Goal: Find specific page/section: Find specific page/section

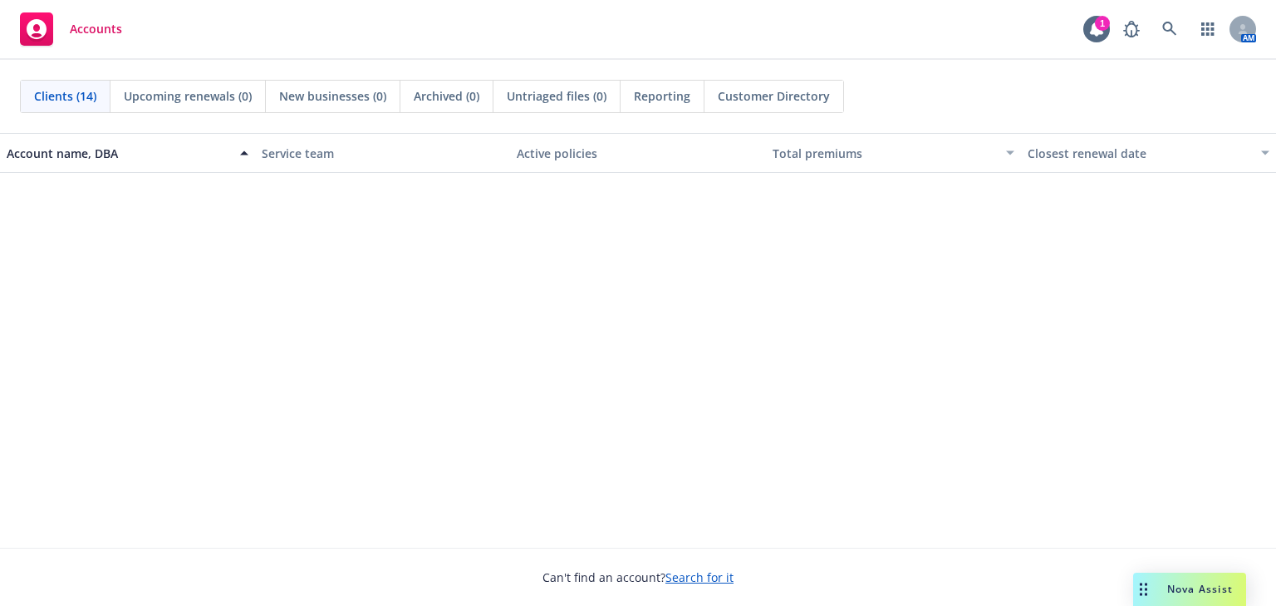
scroll to position [555, 0]
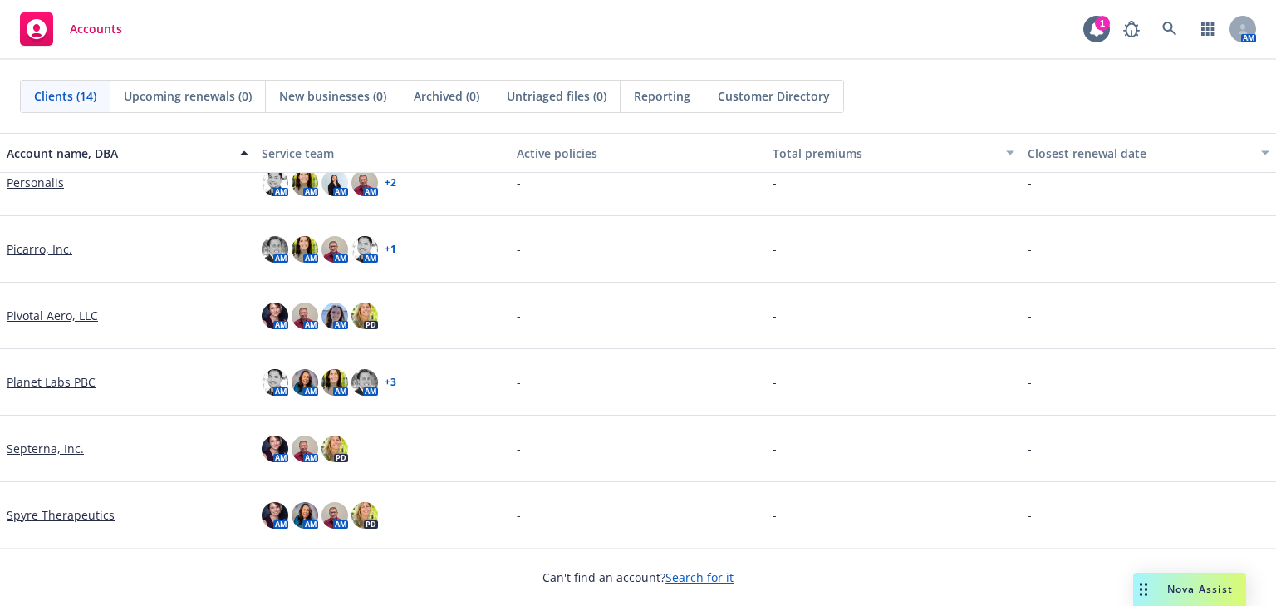
click at [30, 514] on link "Spyre Therapeutics" at bounding box center [61, 514] width 108 height 17
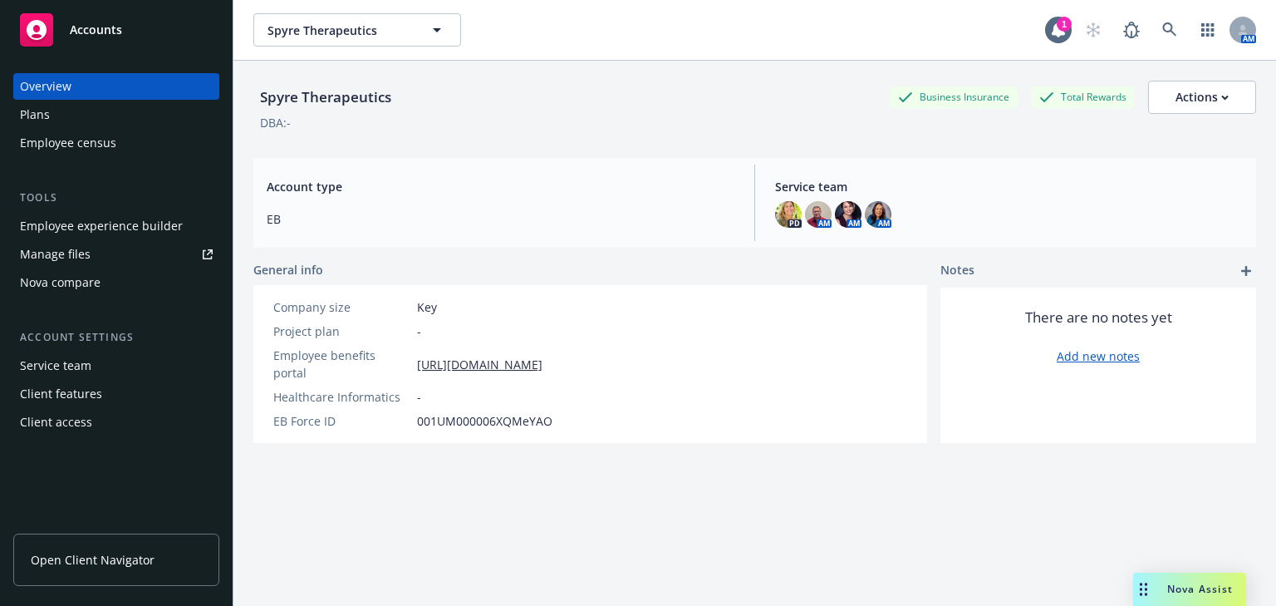
click at [79, 225] on div "Employee experience builder" at bounding box center [101, 226] width 163 height 27
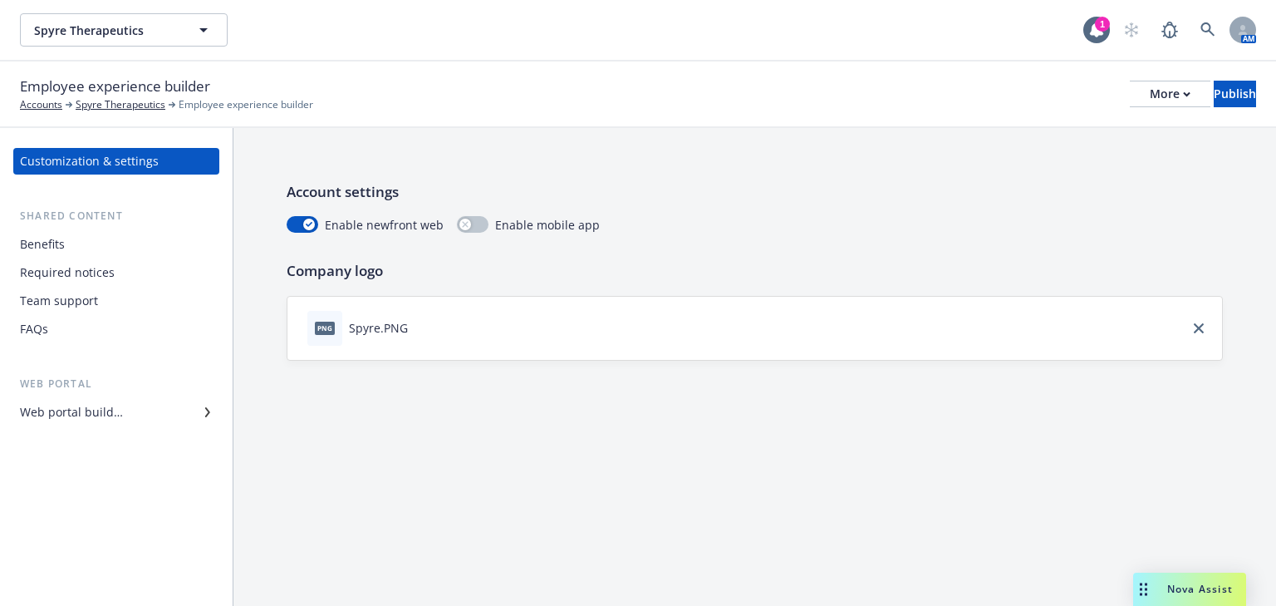
click at [91, 416] on div "Web portal builder" at bounding box center [71, 412] width 103 height 27
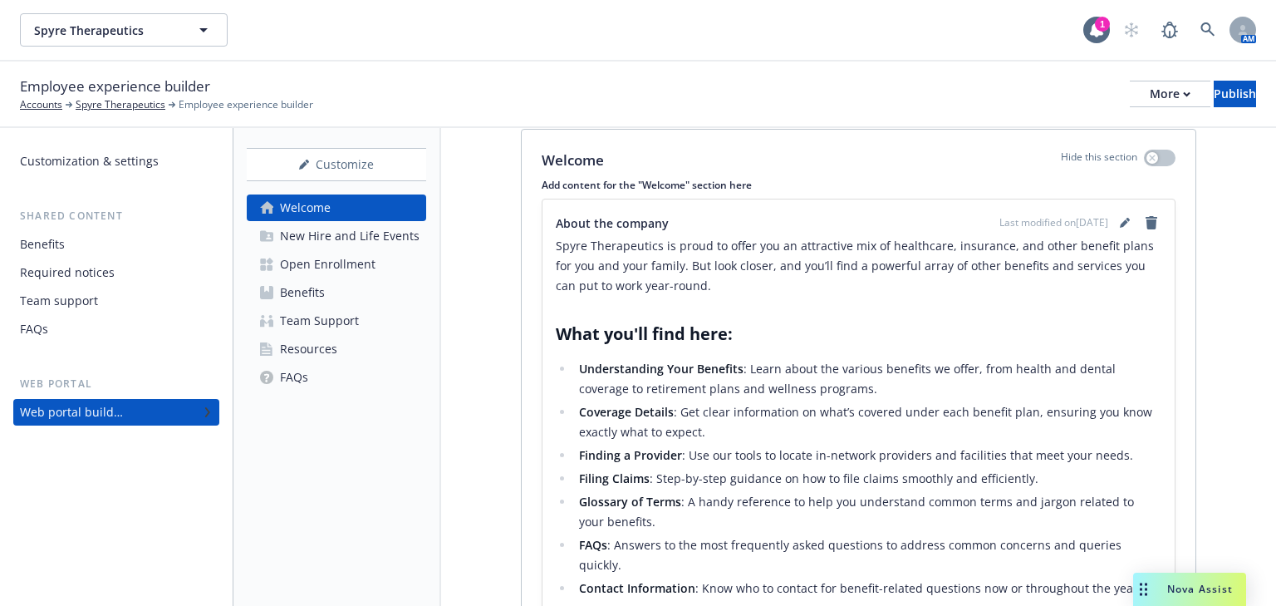
scroll to position [332, 0]
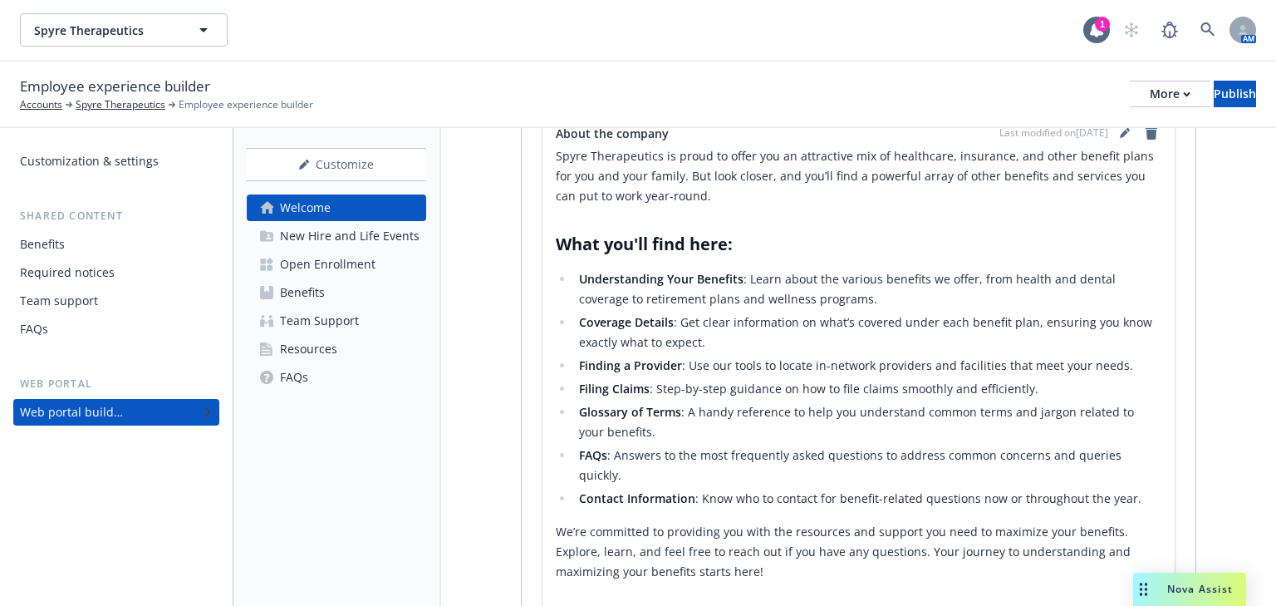
click at [307, 288] on div "Benefits" at bounding box center [302, 292] width 45 height 27
